Goal: Navigation & Orientation: Find specific page/section

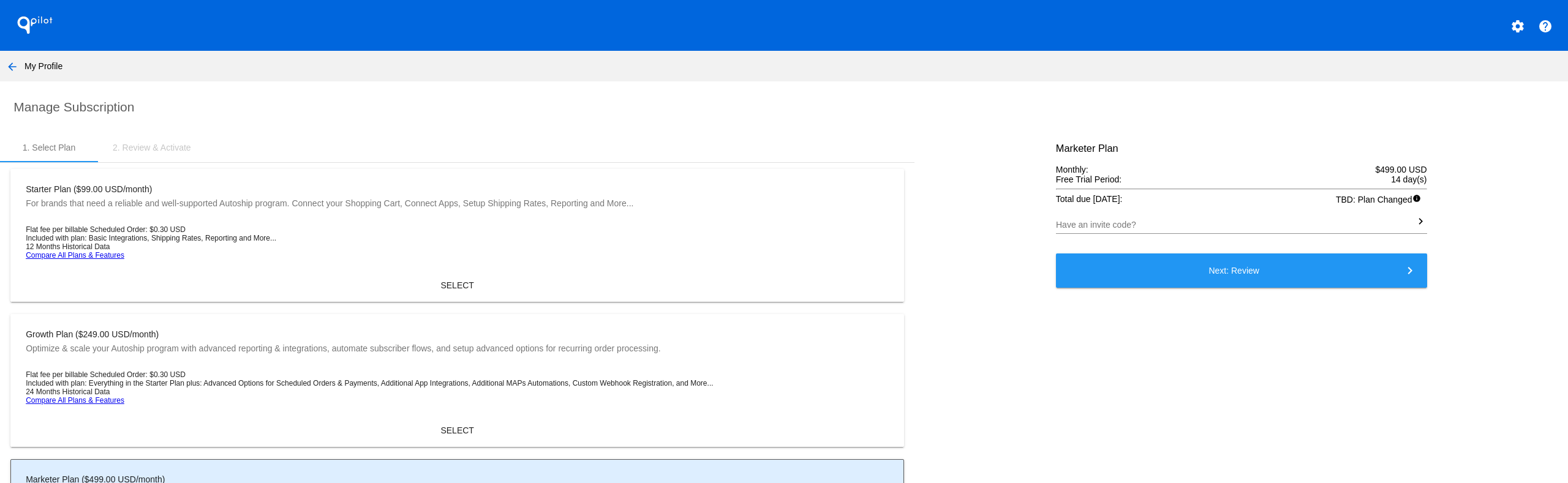
click at [8, 57] on button "arrow_back" at bounding box center [12, 66] width 25 height 25
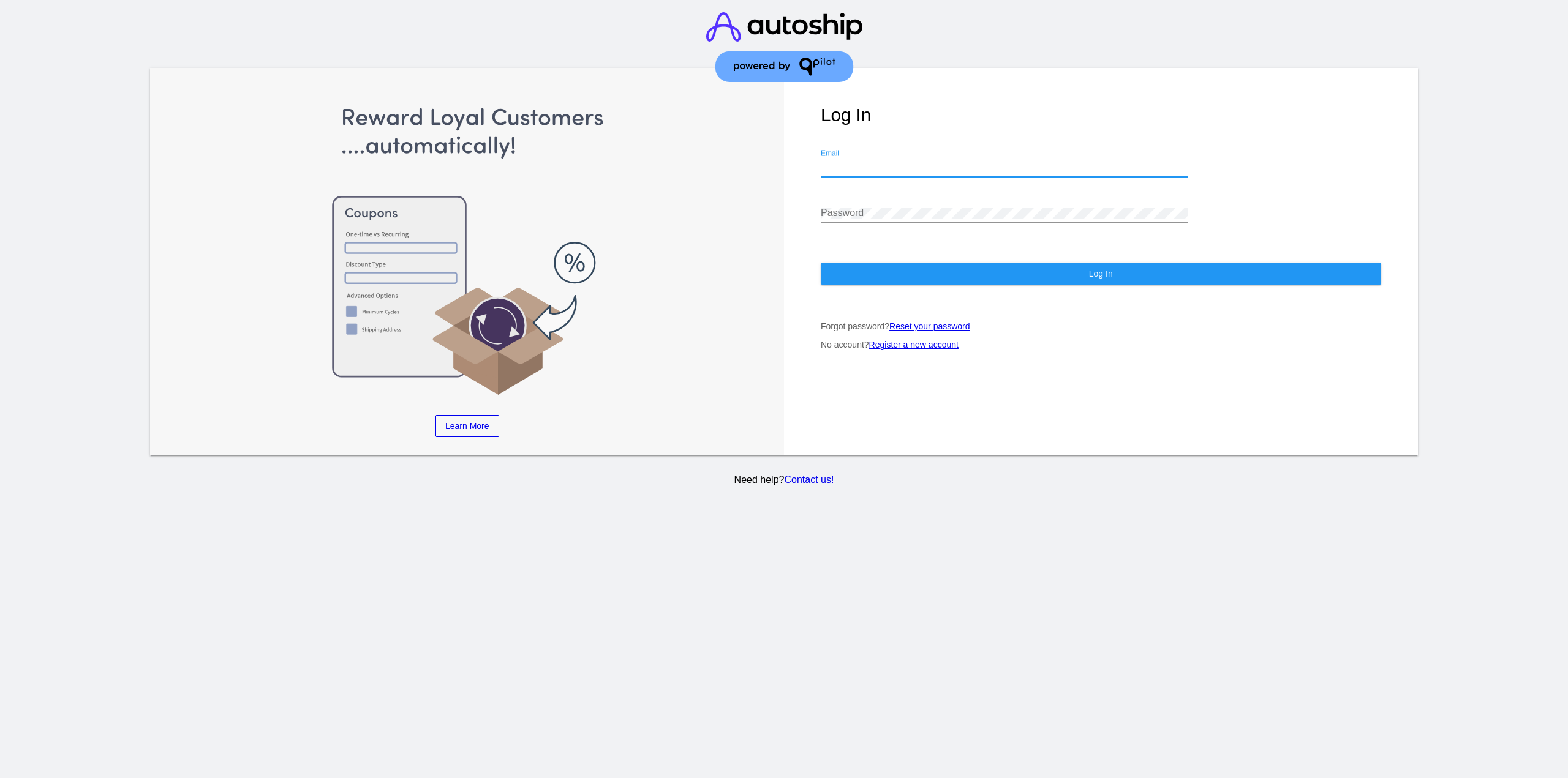
click at [881, 168] on input "Email" at bounding box center [1005, 167] width 368 height 11
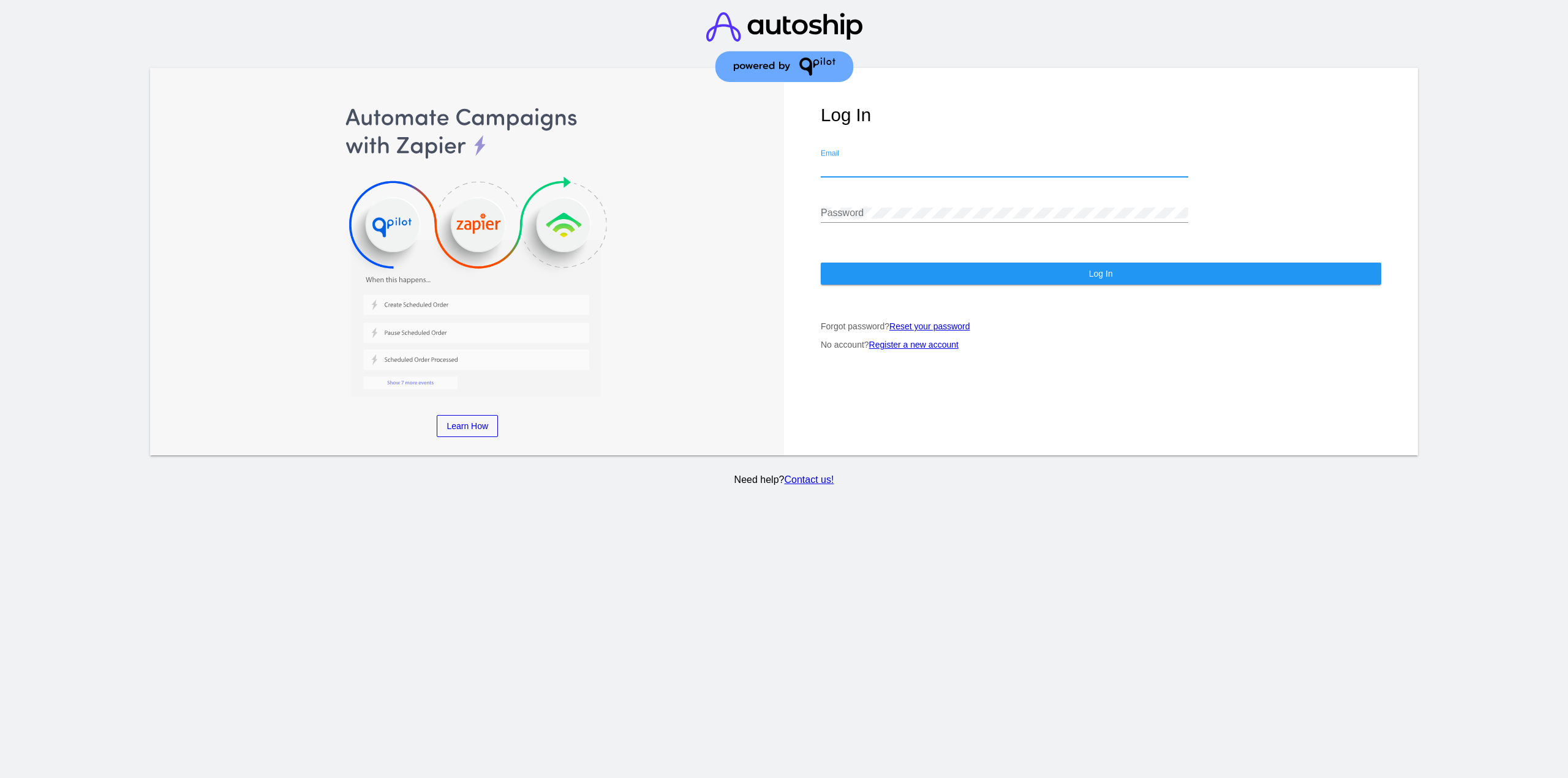
type input "[EMAIL_ADDRESS][DOMAIN_NAME]"
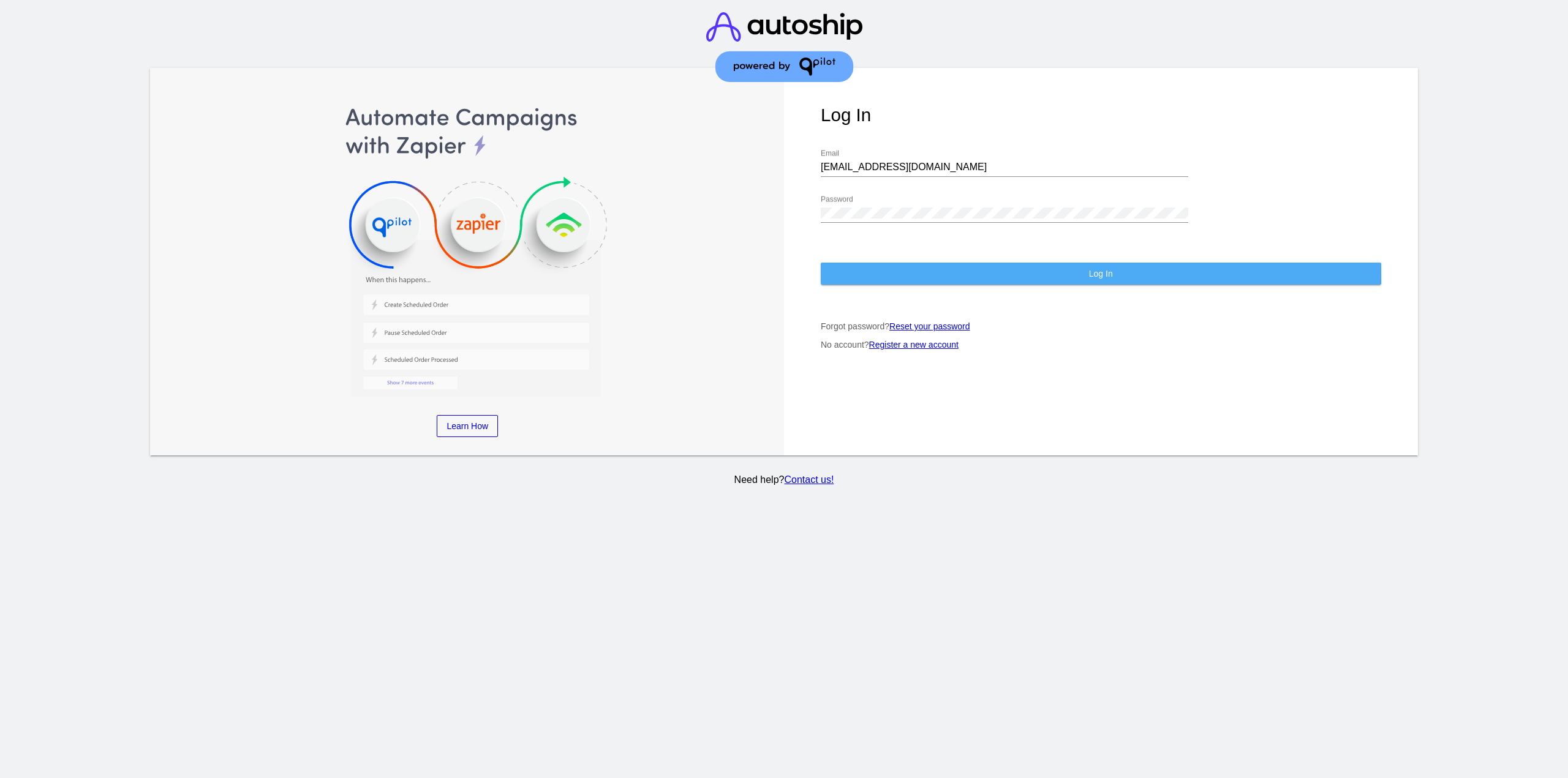
click at [914, 268] on button "Log In" at bounding box center [1101, 274] width 560 height 22
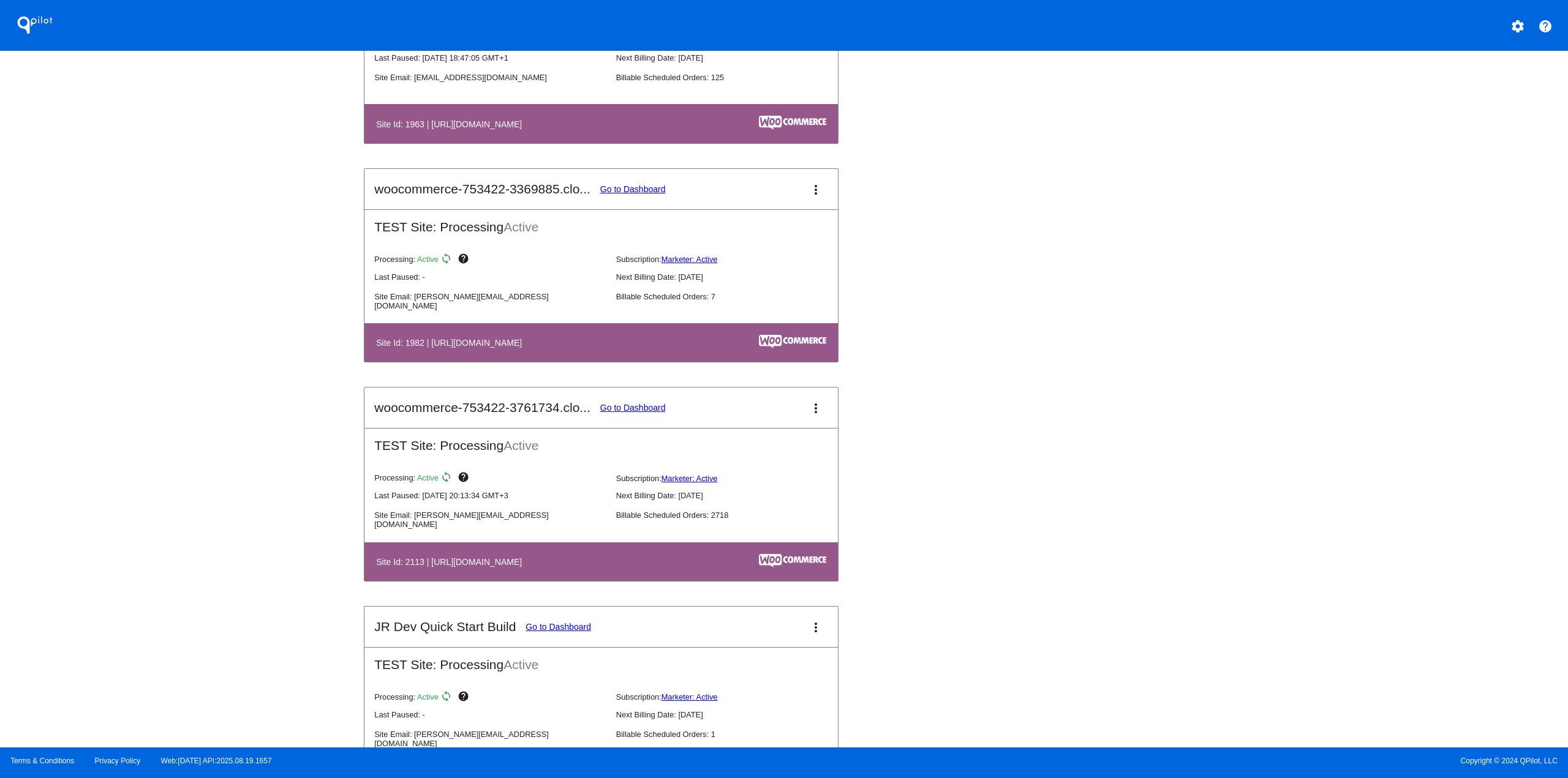
scroll to position [1225, 0]
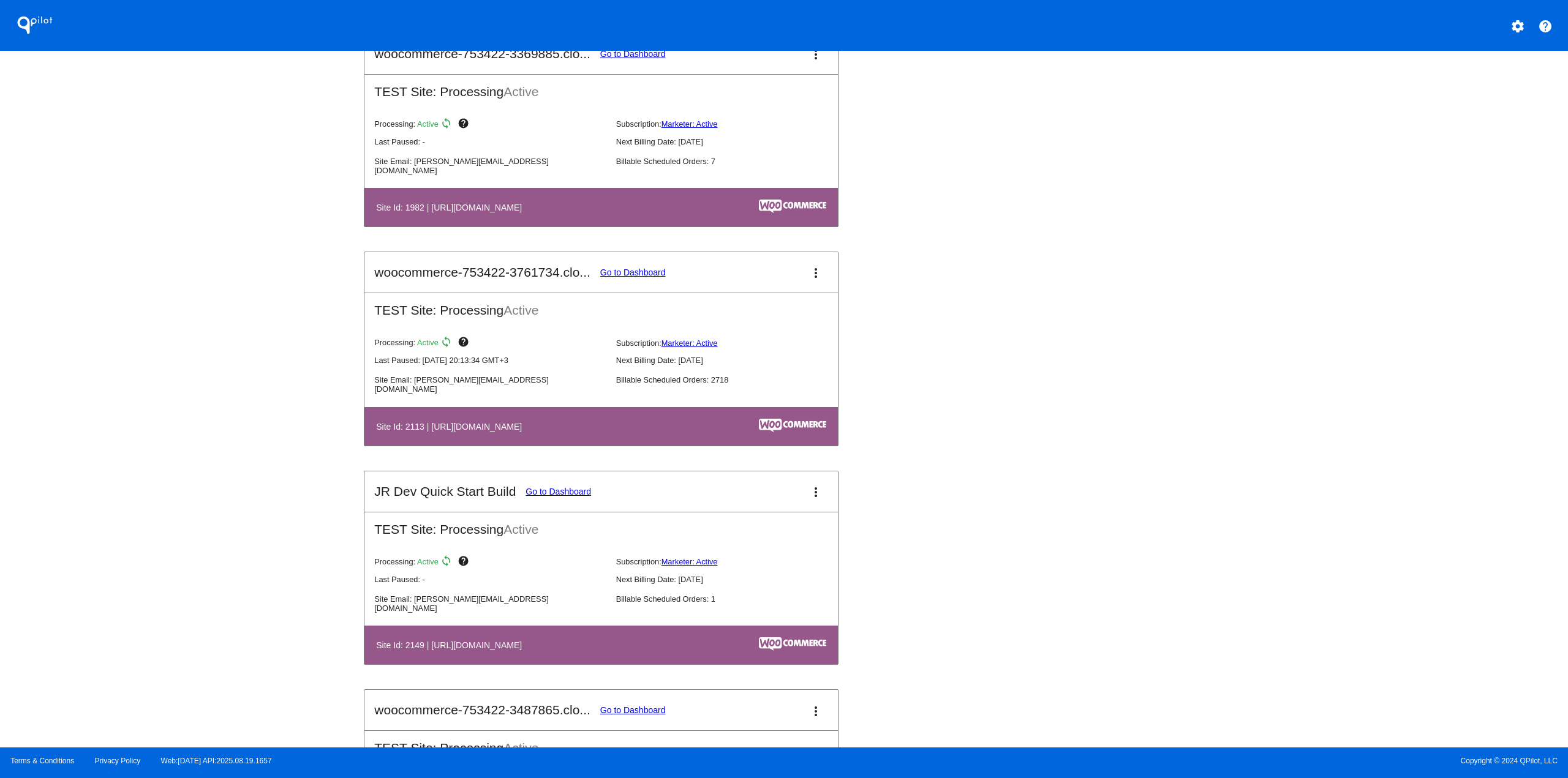
click at [627, 273] on link "Go to Dashboard" at bounding box center [633, 272] width 65 height 10
